Goal: Check status: Check status

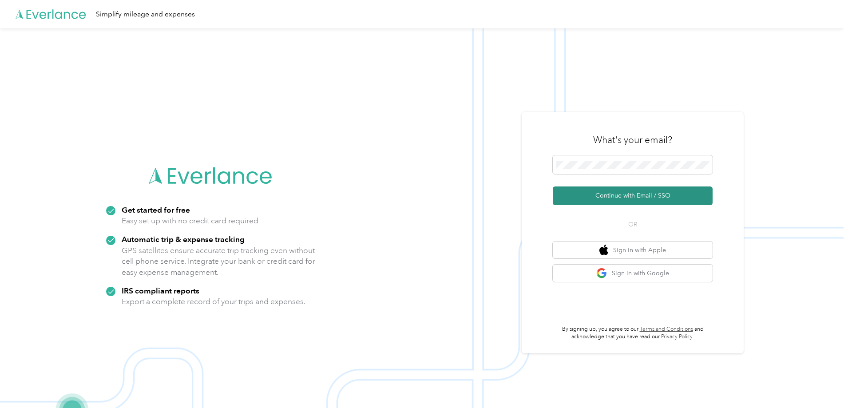
click at [629, 194] on button "Continue with Email / SSO" at bounding box center [633, 196] width 160 height 19
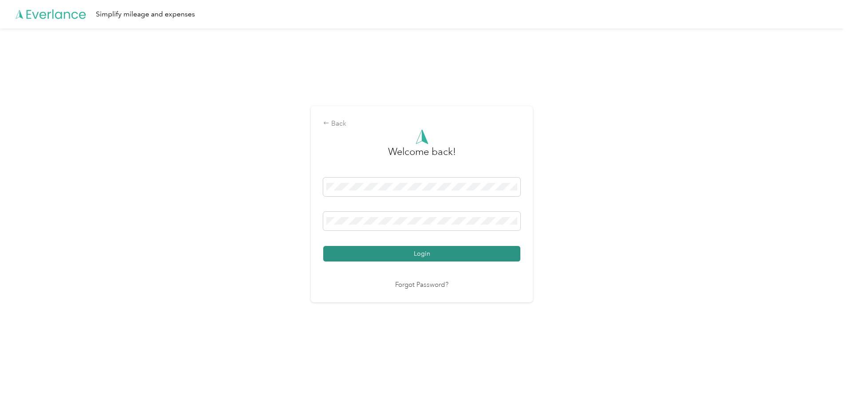
click at [421, 251] on button "Login" at bounding box center [421, 254] width 197 height 16
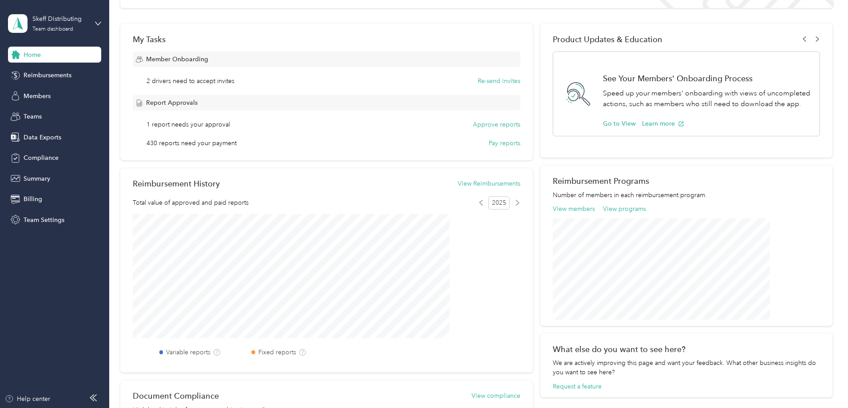
scroll to position [133, 0]
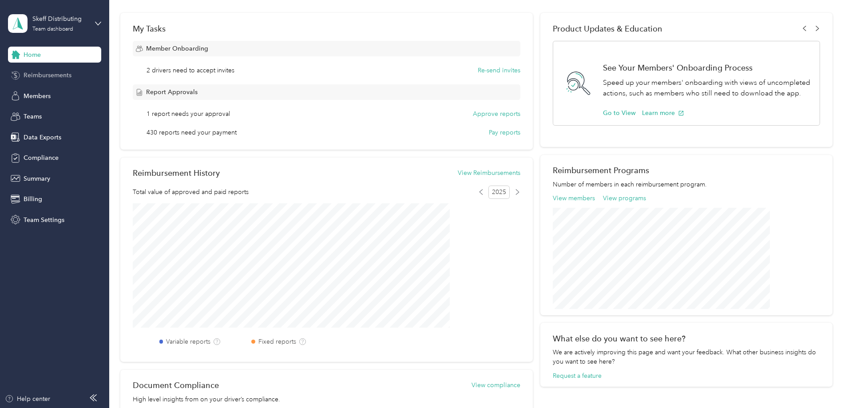
click at [42, 75] on span "Reimbursements" at bounding box center [48, 75] width 48 height 9
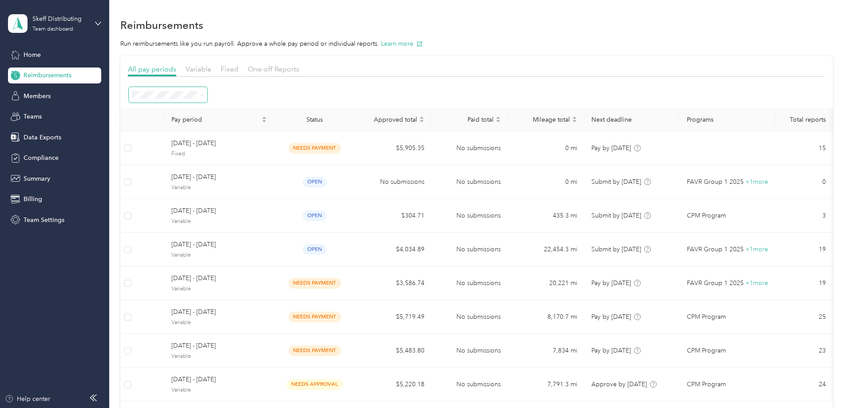
click at [204, 93] on icon at bounding box center [202, 95] width 4 height 4
click at [221, 124] on span "Active periods" at bounding box center [215, 127] width 41 height 8
click at [204, 93] on icon at bounding box center [202, 95] width 4 height 4
click at [224, 110] on span "All periods" at bounding box center [210, 111] width 31 height 8
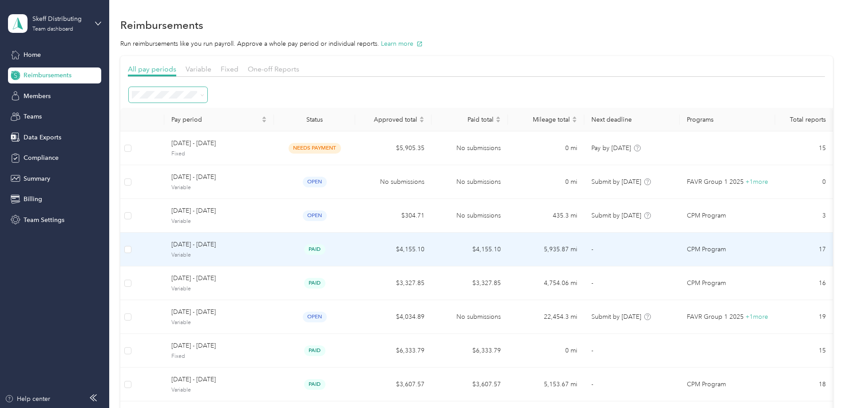
click at [267, 245] on span "[DATE] - [DATE]" at bounding box center [218, 245] width 95 height 10
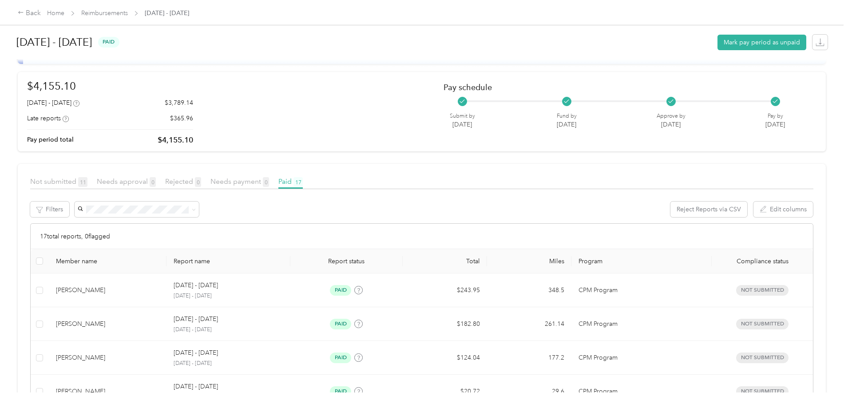
scroll to position [89, 0]
